Goal: Task Accomplishment & Management: Manage account settings

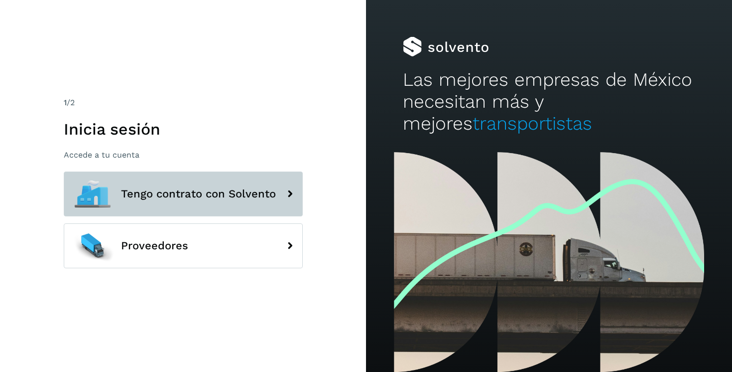
click at [219, 202] on button "Tengo contrato con Solvento" at bounding box center [183, 193] width 239 height 45
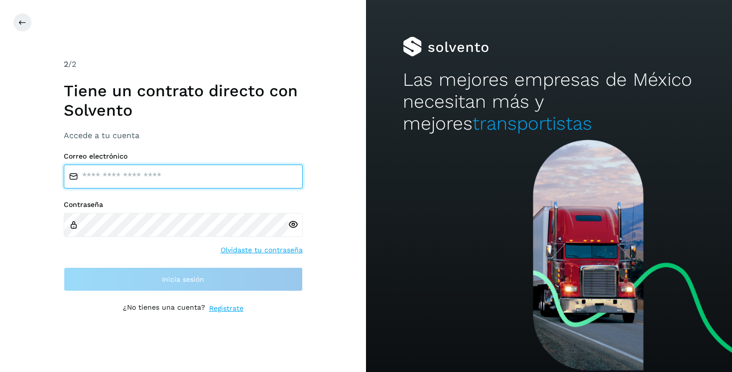
click at [168, 178] on input "email" at bounding box center [183, 176] width 239 height 24
type input "**********"
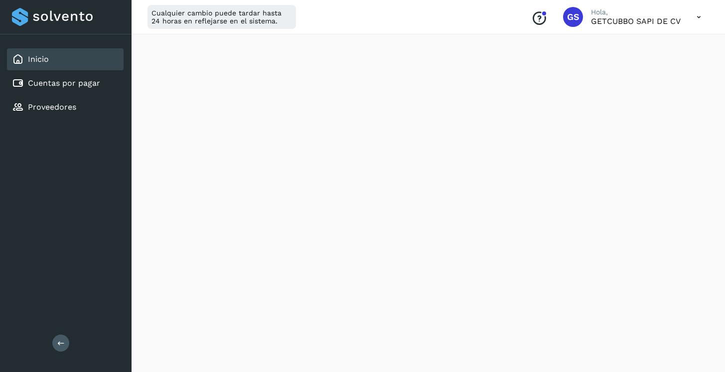
scroll to position [302, 0]
